Goal: Find specific page/section: Find specific page/section

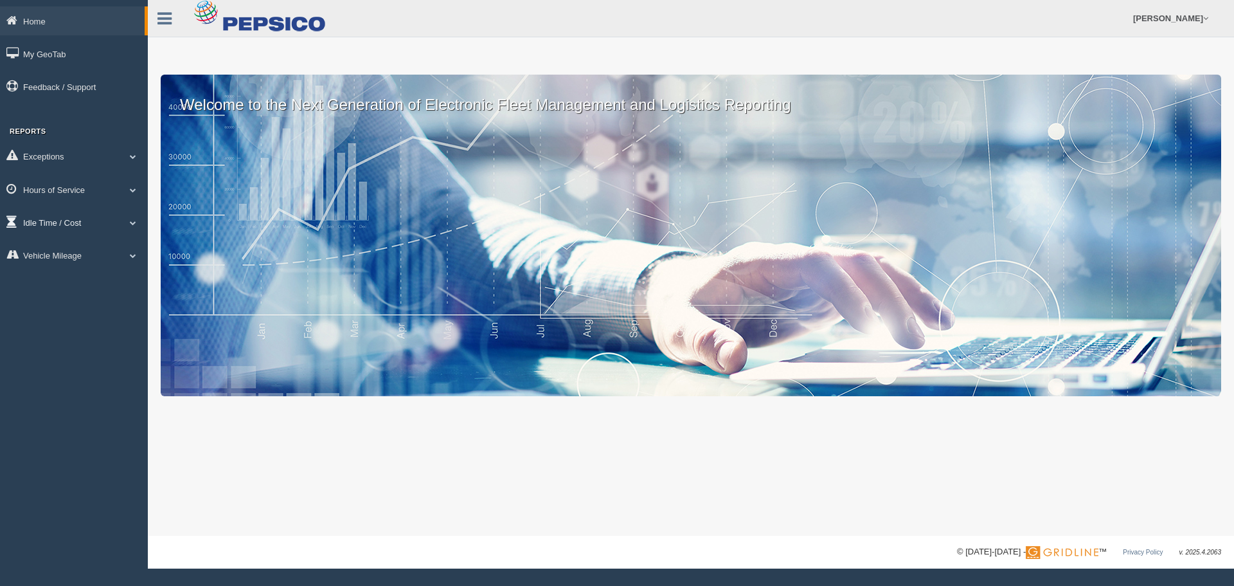
drag, startPoint x: 88, startPoint y: 186, endPoint x: 97, endPoint y: 226, distance: 40.9
click at [91, 190] on link "Hours of Service" at bounding box center [74, 189] width 148 height 29
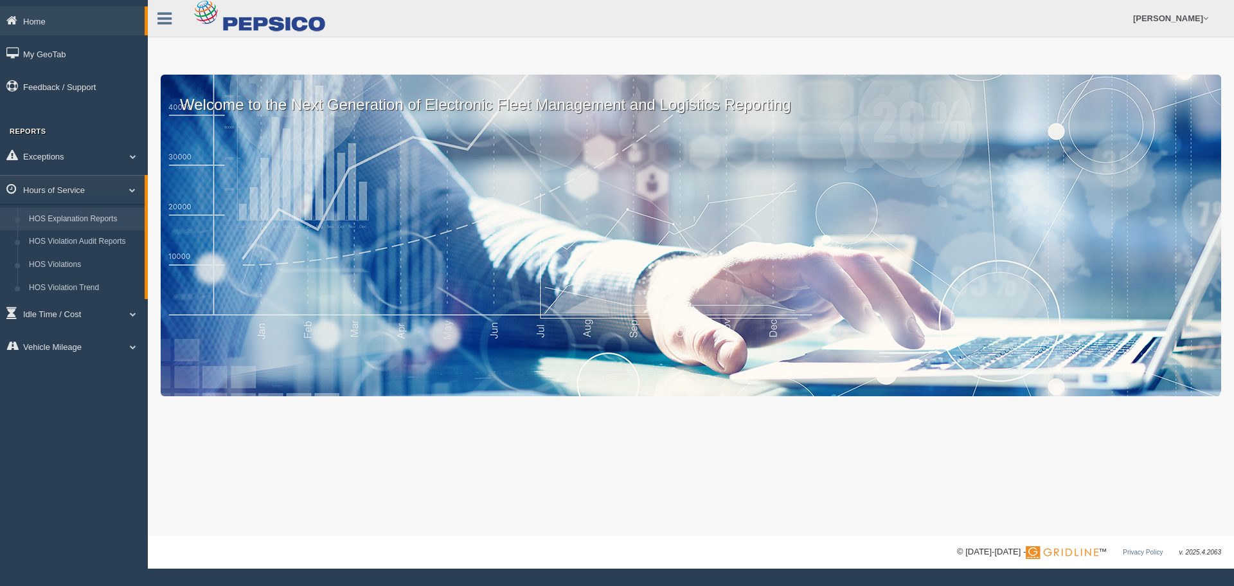
click at [66, 226] on link "HOS Explanation Reports" at bounding box center [84, 219] width 122 height 23
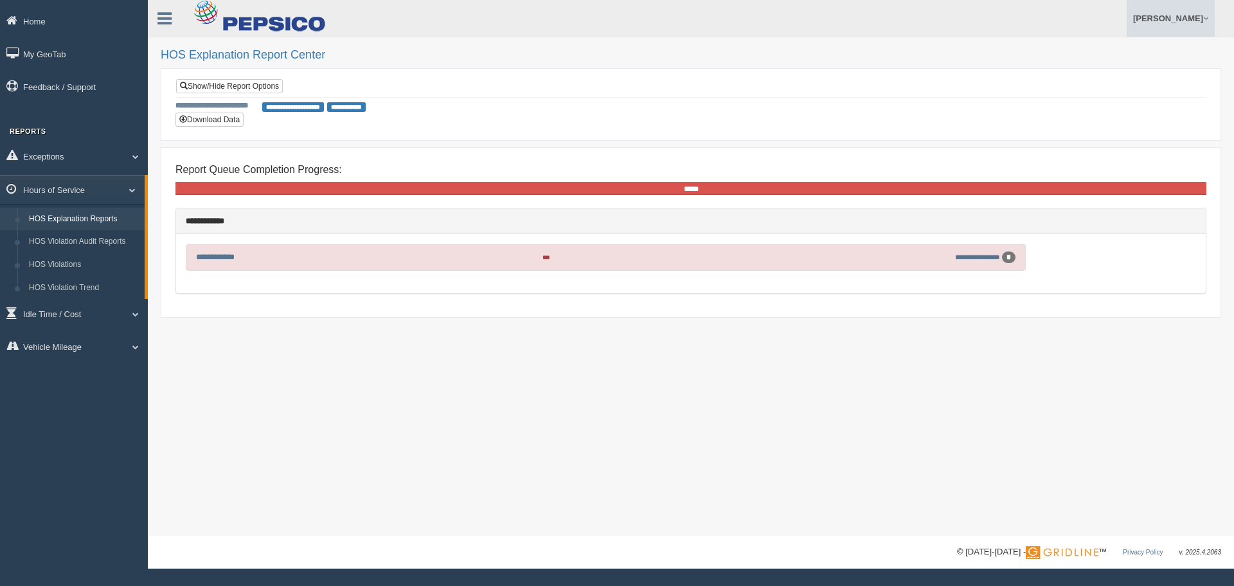
click at [1167, 22] on link "[PERSON_NAME]" at bounding box center [1171, 18] width 88 height 37
click at [1101, 71] on link "Log Off" at bounding box center [1144, 77] width 140 height 26
